Goal: Task Accomplishment & Management: Manage account settings

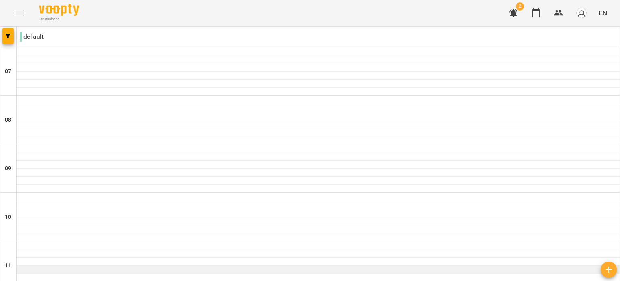
scroll to position [202, 0]
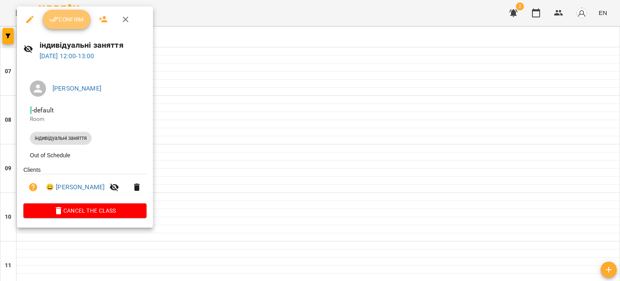
click at [75, 26] on button "Confirm" at bounding box center [67, 19] width 48 height 19
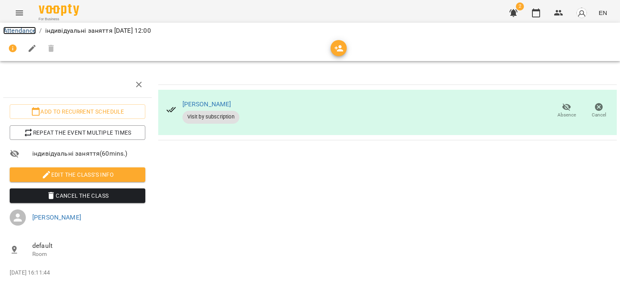
click at [22, 31] on link "Attendance" at bounding box center [19, 31] width 33 height 8
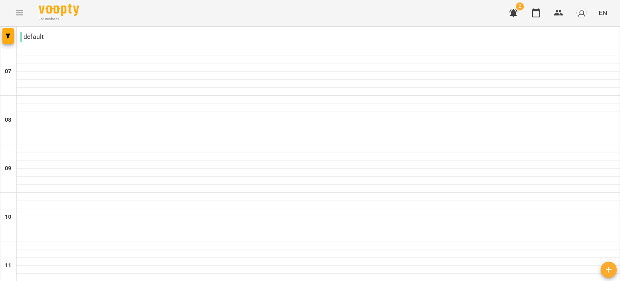
scroll to position [474, 0]
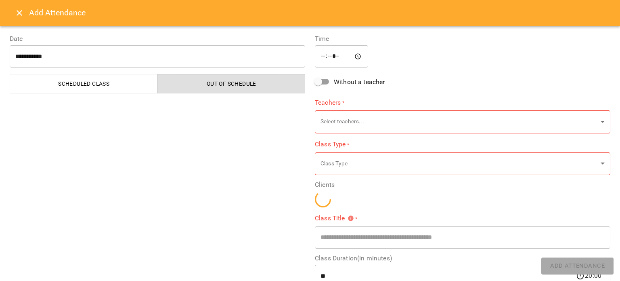
type input "**********"
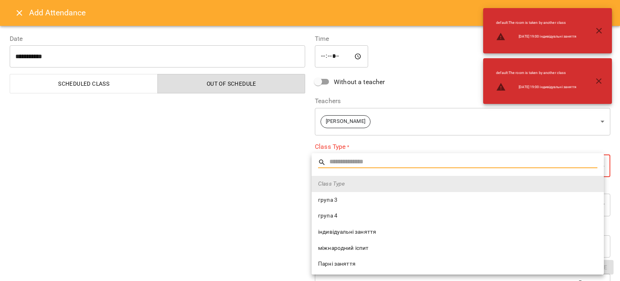
click at [357, 231] on span "індивідуальні заняття" at bounding box center [457, 232] width 279 height 8
type input "**********"
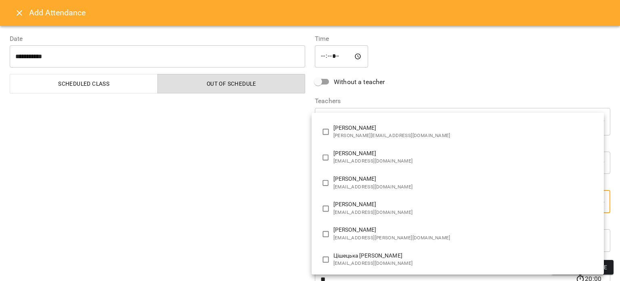
scroll to position [46, 0]
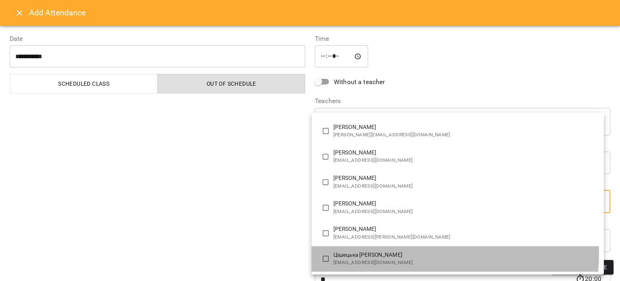
click at [354, 252] on p "Цішецька [PERSON_NAME]" at bounding box center [465, 255] width 264 height 8
type input "**********"
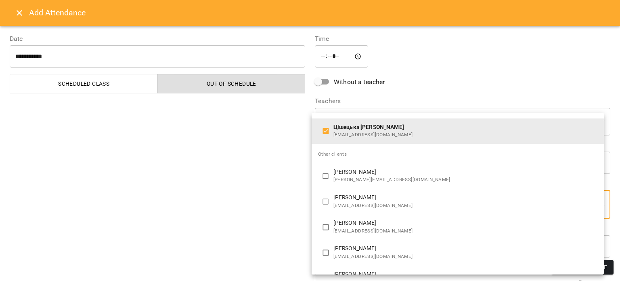
click at [250, 212] on div at bounding box center [310, 140] width 620 height 281
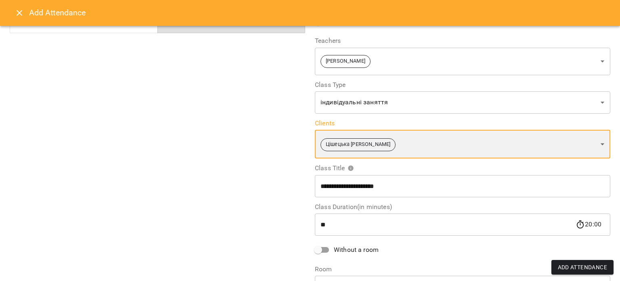
scroll to position [0, 0]
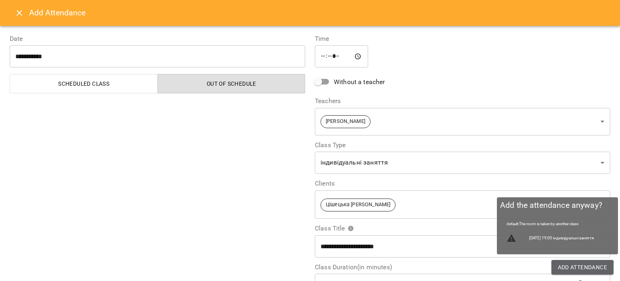
click at [604, 268] on span "Add Attendance" at bounding box center [583, 267] width 50 height 10
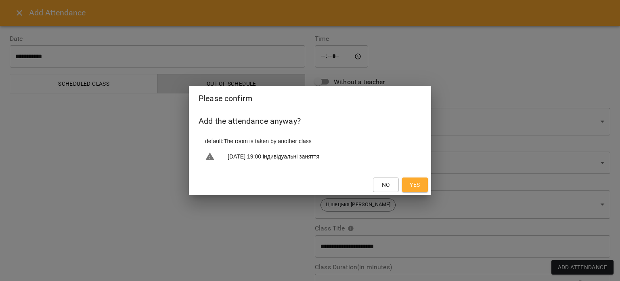
click at [407, 180] on button "Yes" at bounding box center [415, 184] width 26 height 15
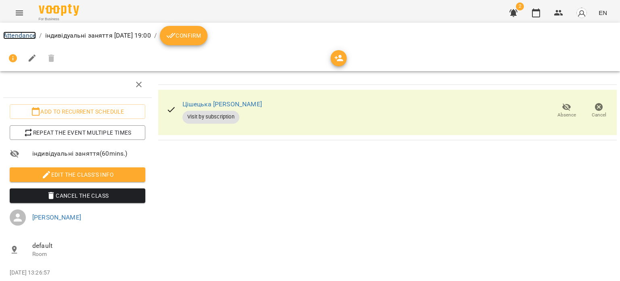
click at [15, 35] on link "Attendance" at bounding box center [19, 35] width 33 height 8
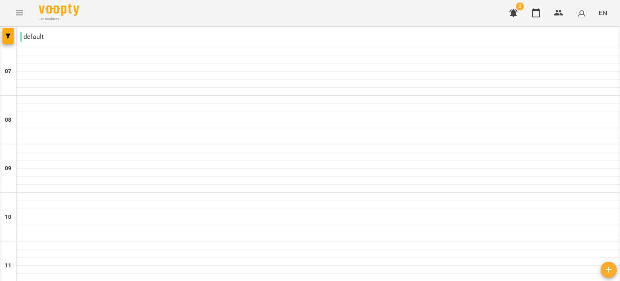
scroll to position [434, 0]
